Goal: Find specific page/section: Find specific page/section

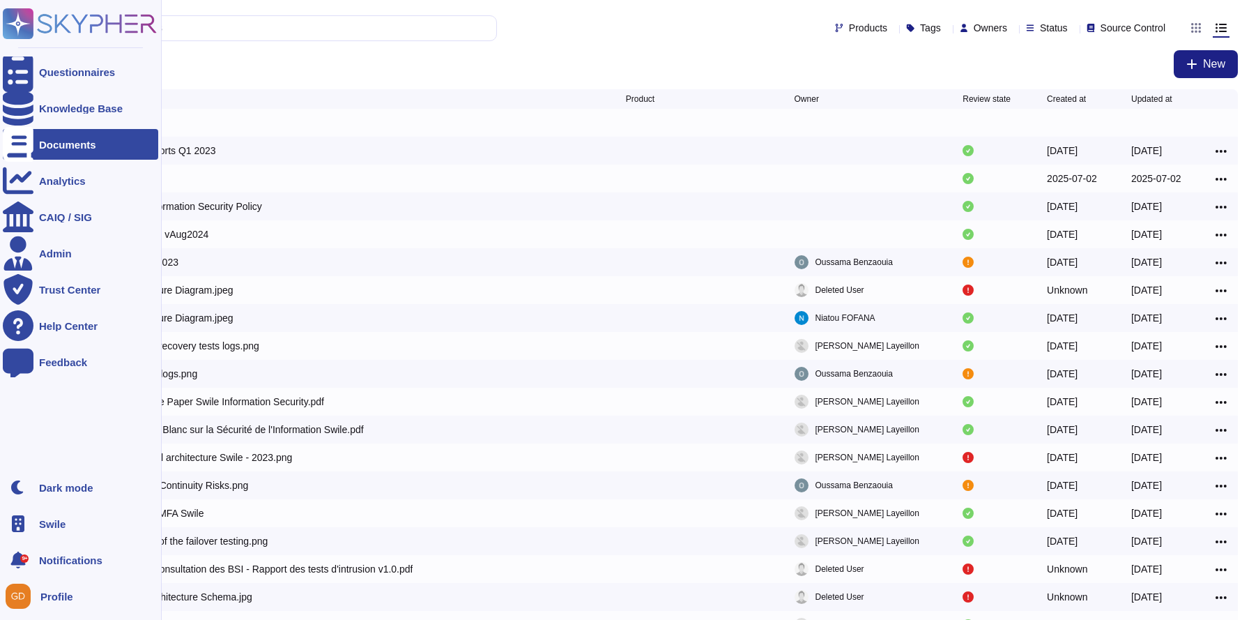
click at [70, 514] on div "Swile" at bounding box center [80, 523] width 155 height 31
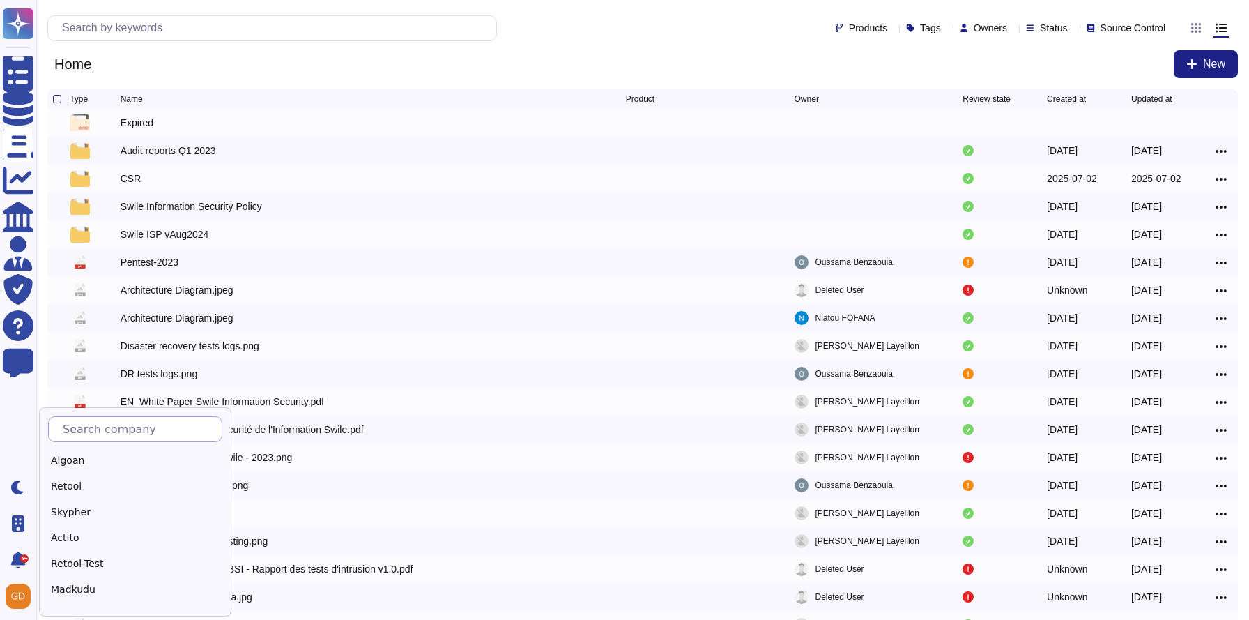
click at [120, 436] on input "text" at bounding box center [139, 429] width 166 height 24
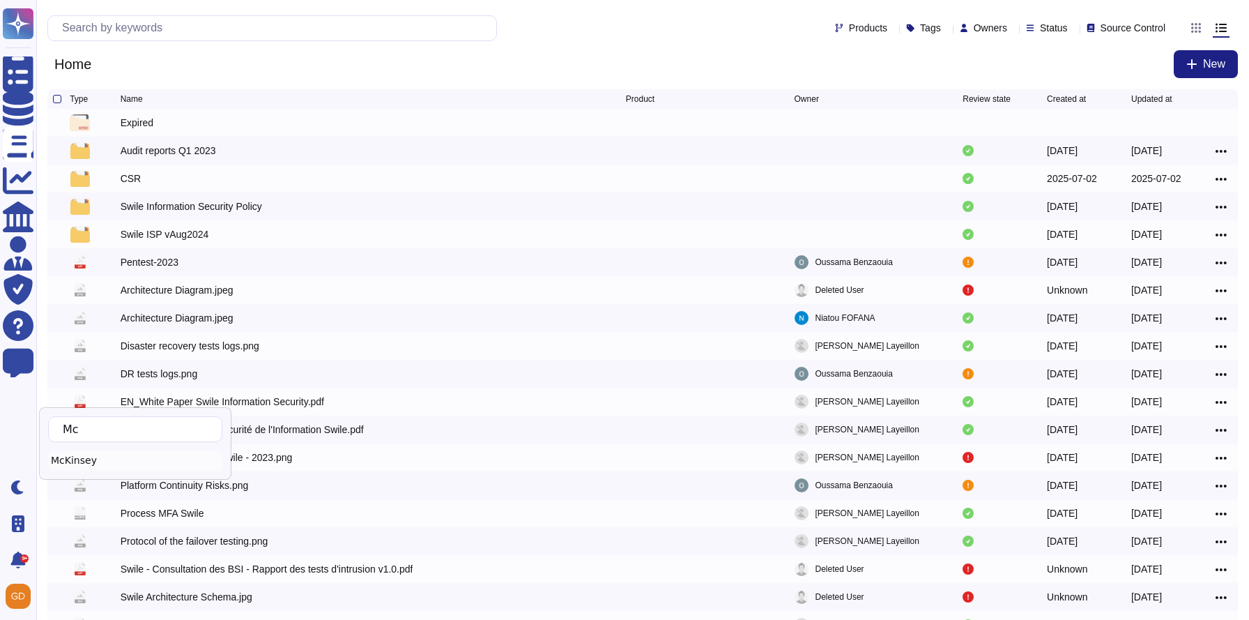
type input "Mc"
click at [77, 467] on div "McKinsey" at bounding box center [135, 460] width 174 height 20
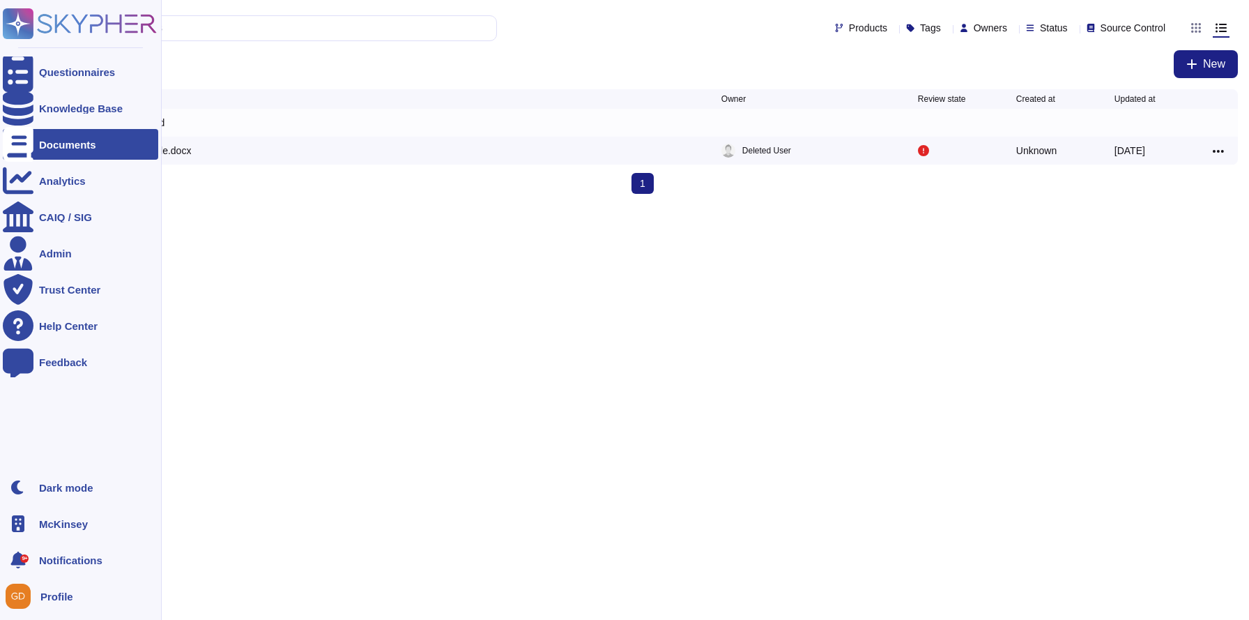
click at [52, 30] on icon at bounding box center [80, 23] width 154 height 31
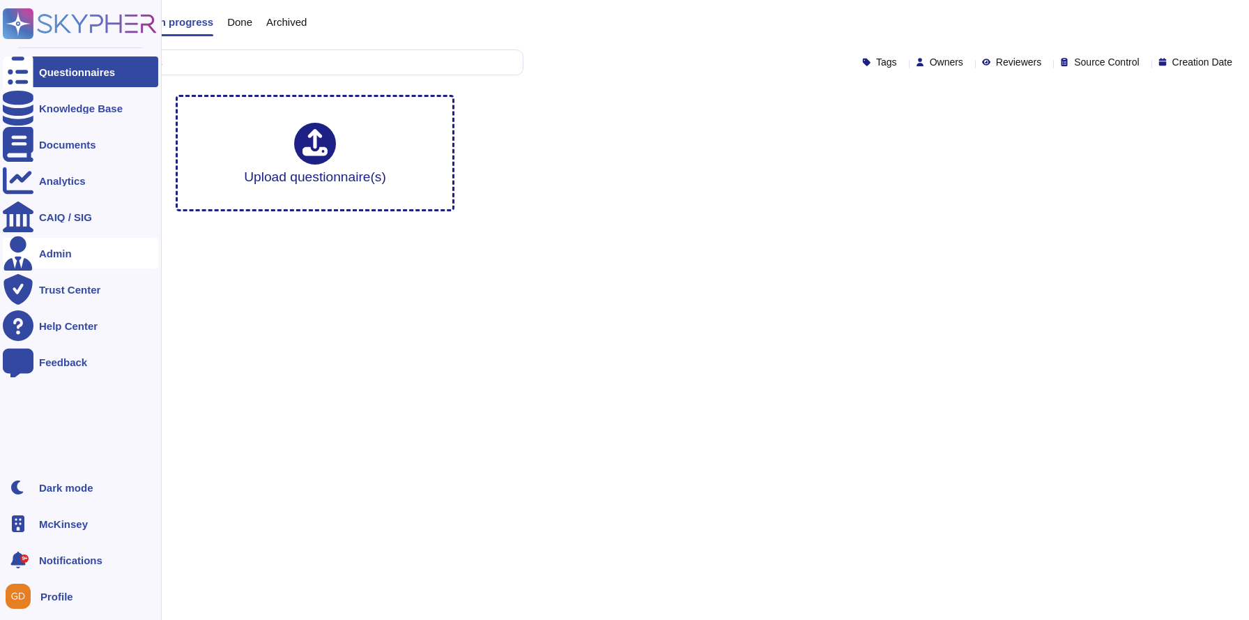
click at [47, 243] on div "Admin" at bounding box center [80, 253] width 155 height 31
